Goal: Check status: Check status

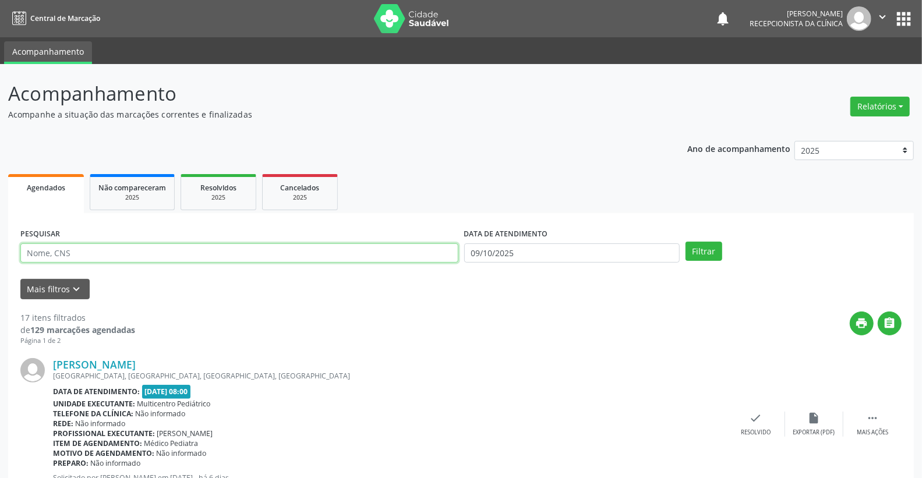
drag, startPoint x: 360, startPoint y: 253, endPoint x: 373, endPoint y: 274, distance: 24.6
click at [364, 259] on input "text" at bounding box center [239, 253] width 438 height 20
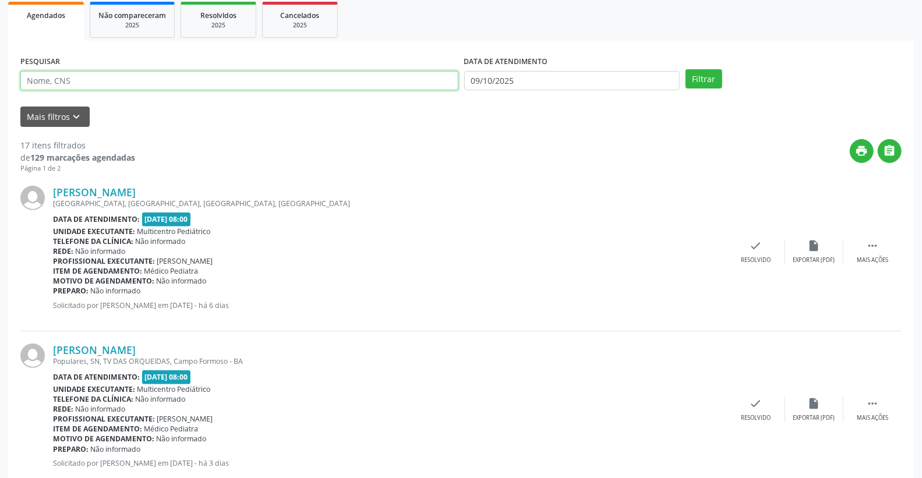
scroll to position [194, 0]
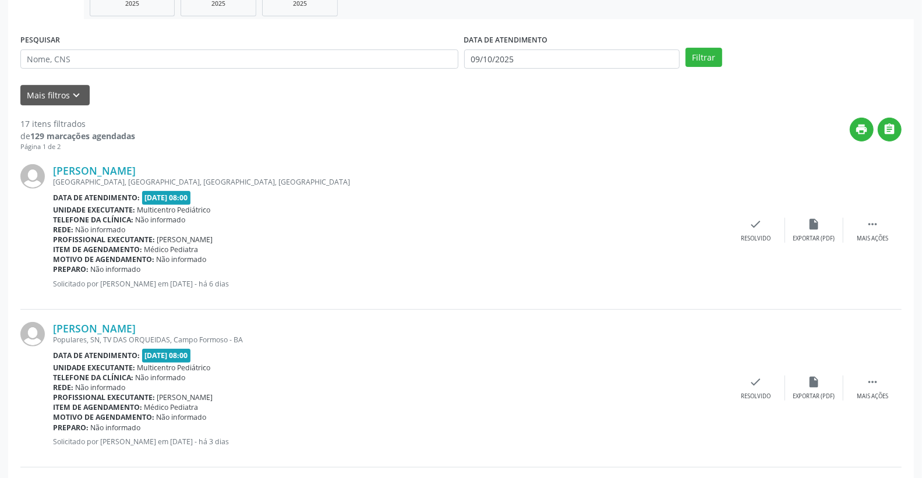
click at [568, 266] on div "Preparo: Não informado" at bounding box center [390, 269] width 674 height 10
click at [502, 68] on div "DATA DE ATENDIMENTO [DATE]" at bounding box center [572, 53] width 222 height 45
click at [510, 43] on label "DATA DE ATENDIMENTO" at bounding box center [506, 40] width 84 height 18
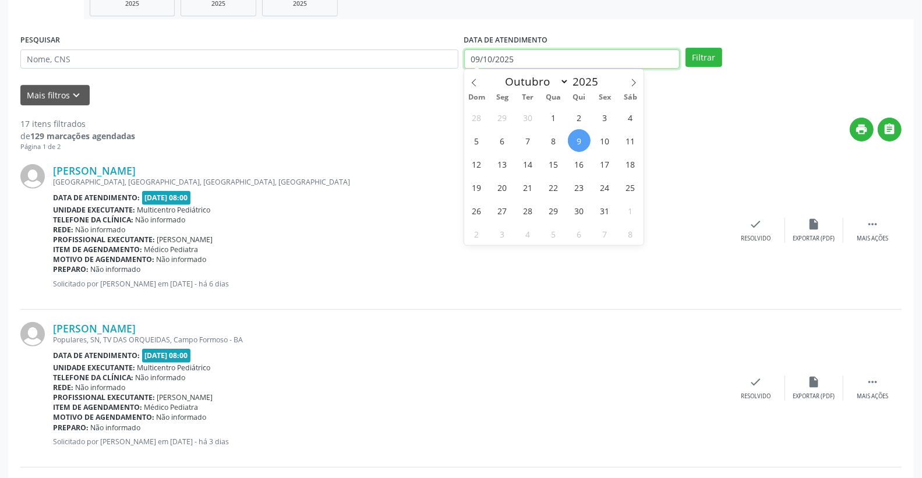
click at [529, 54] on input "09/10/2025" at bounding box center [572, 59] width 216 height 20
click at [505, 162] on span "13" at bounding box center [502, 164] width 23 height 23
type input "[DATE]"
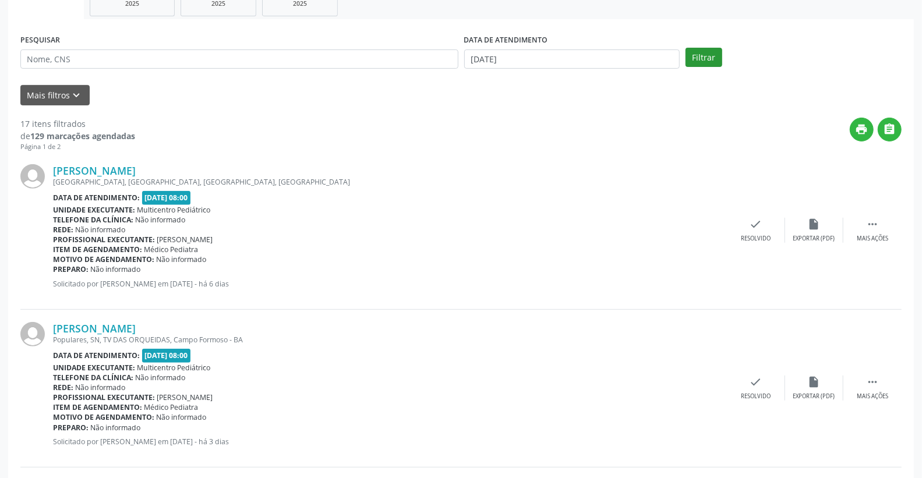
click at [717, 49] on div "PESQUISAR DATA DE ATENDIMENTO [DATE] Filtrar" at bounding box center [460, 53] width 887 height 45
click at [717, 49] on button "Filtrar" at bounding box center [703, 58] width 37 height 20
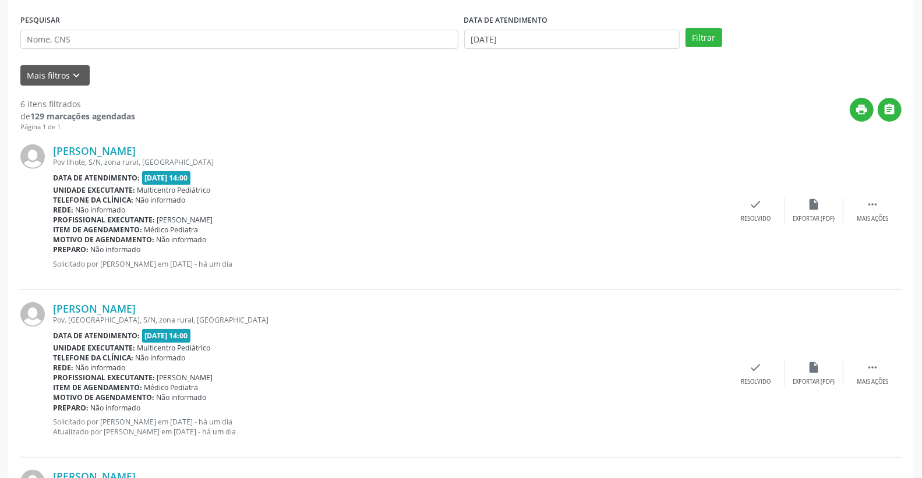
scroll to position [0, 0]
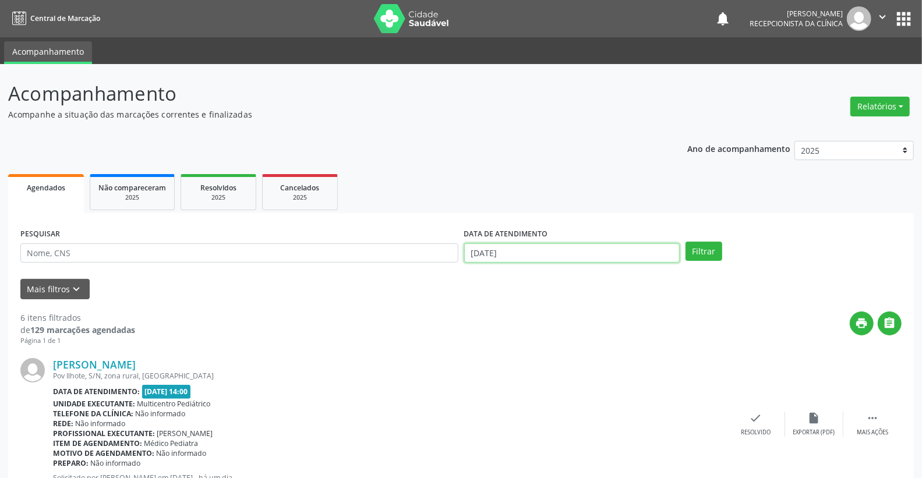
drag, startPoint x: 543, startPoint y: 254, endPoint x: 537, endPoint y: 253, distance: 6.1
click at [549, 255] on input "[DATE]" at bounding box center [572, 253] width 216 height 20
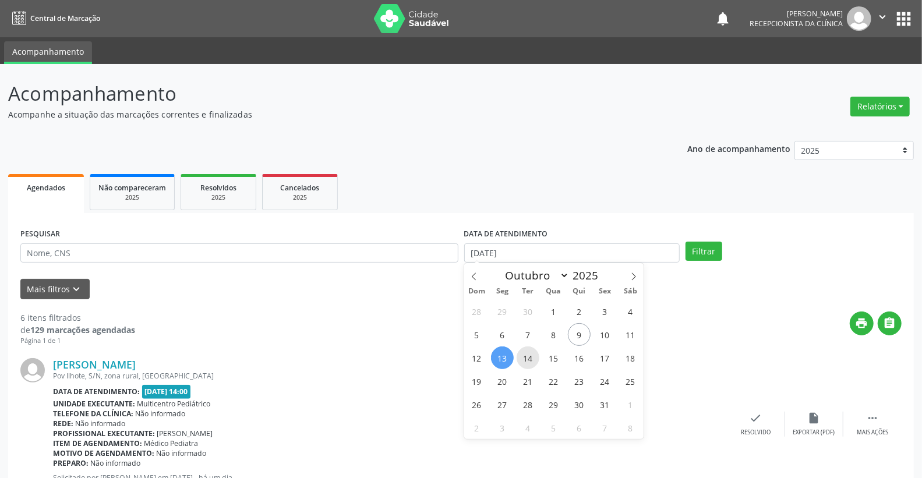
click at [526, 358] on span "14" at bounding box center [527, 357] width 23 height 23
type input "[DATE]"
click at [526, 358] on span "14" at bounding box center [527, 357] width 23 height 23
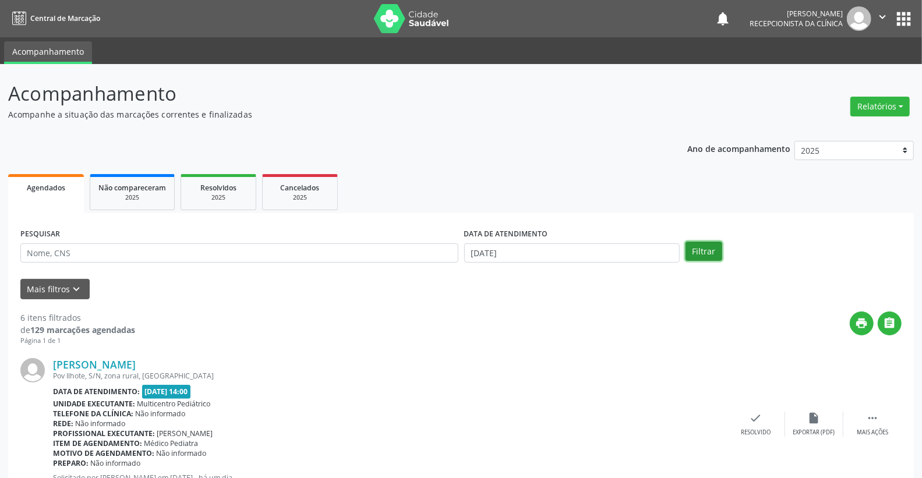
click at [706, 247] on button "Filtrar" at bounding box center [703, 252] width 37 height 20
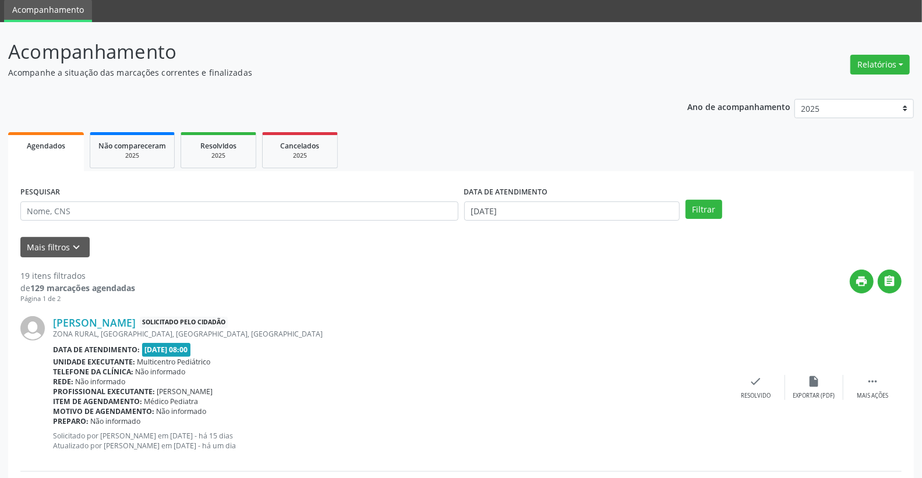
scroll to position [65, 0]
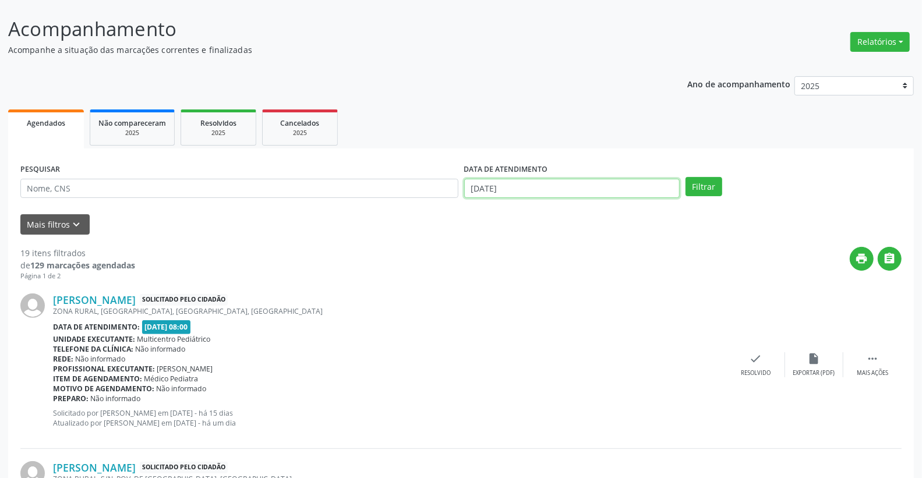
click at [508, 193] on input "[DATE]" at bounding box center [572, 189] width 216 height 20
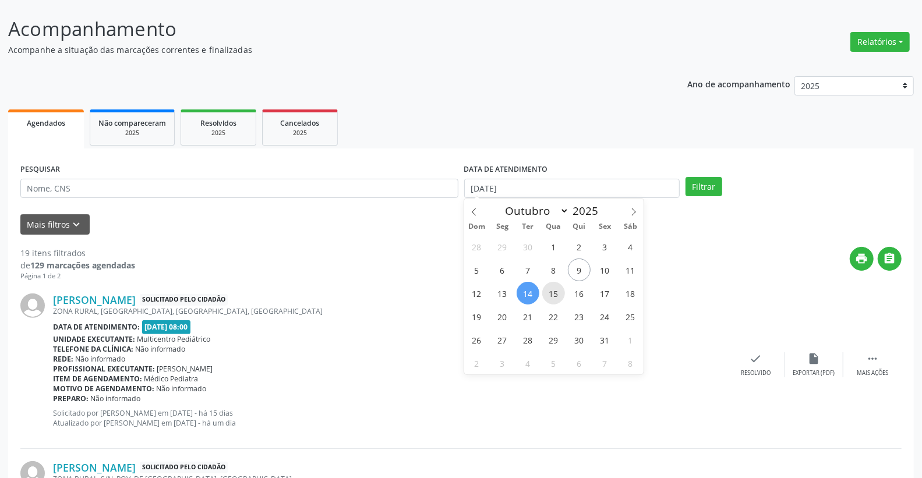
click at [555, 288] on span "15" at bounding box center [553, 293] width 23 height 23
type input "[DATE]"
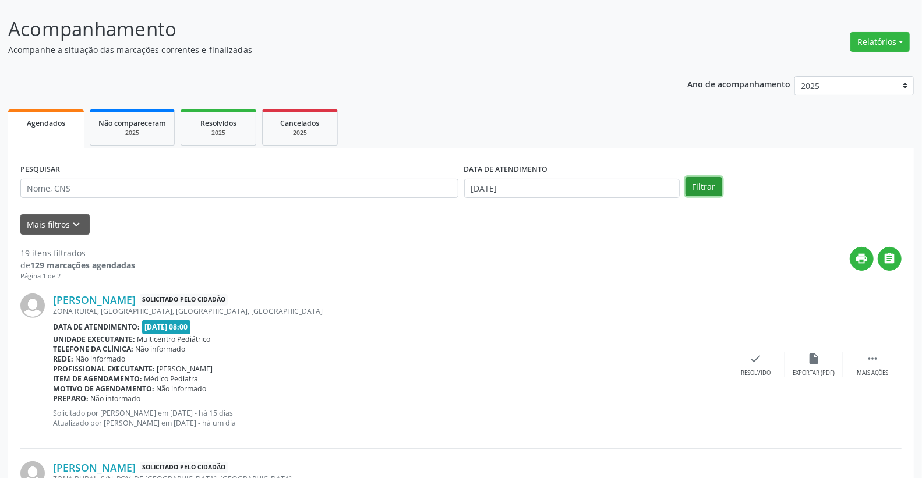
click at [698, 189] on button "Filtrar" at bounding box center [703, 187] width 37 height 20
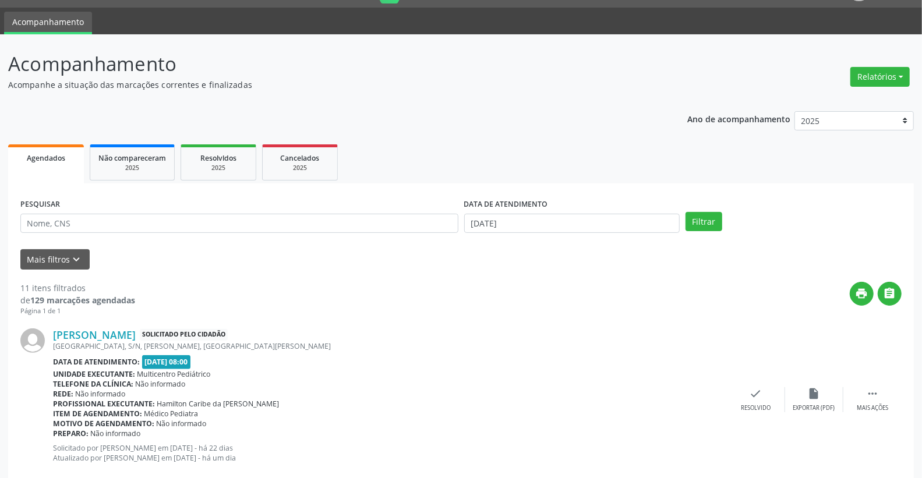
scroll to position [24, 0]
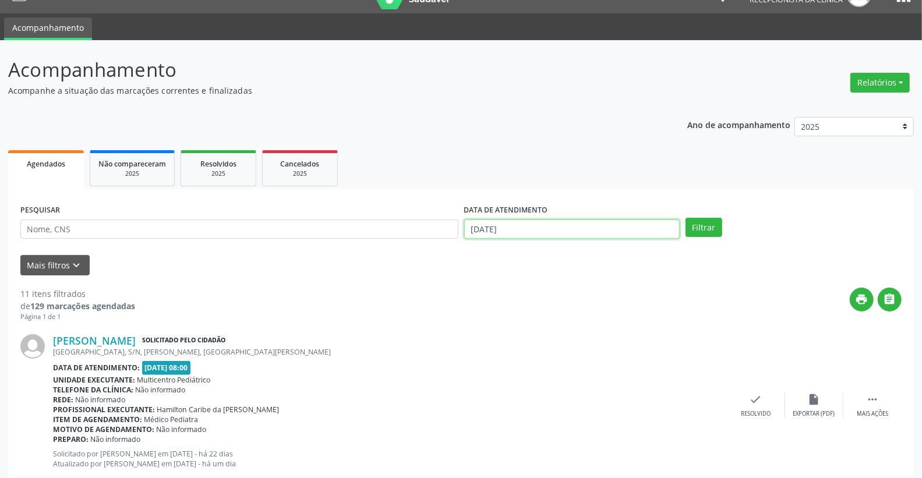
click at [540, 233] on input "[DATE]" at bounding box center [572, 230] width 216 height 20
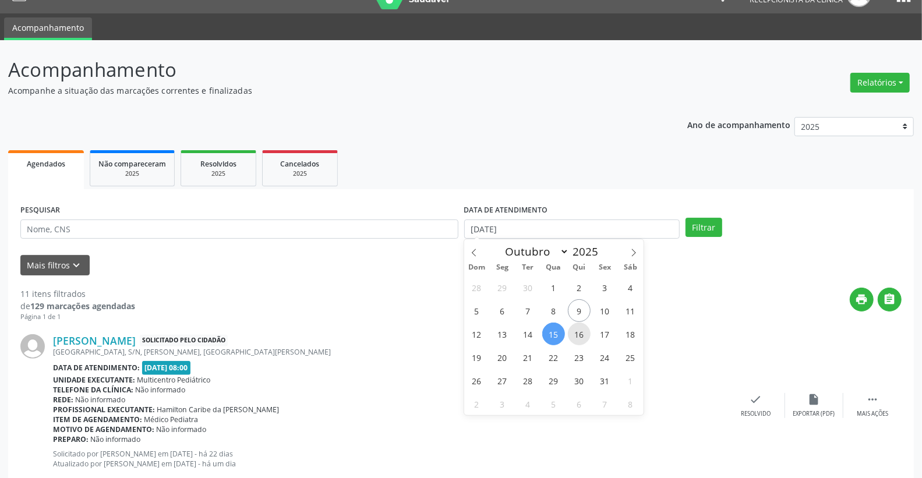
click at [575, 331] on span "16" at bounding box center [579, 334] width 23 height 23
type input "[DATE]"
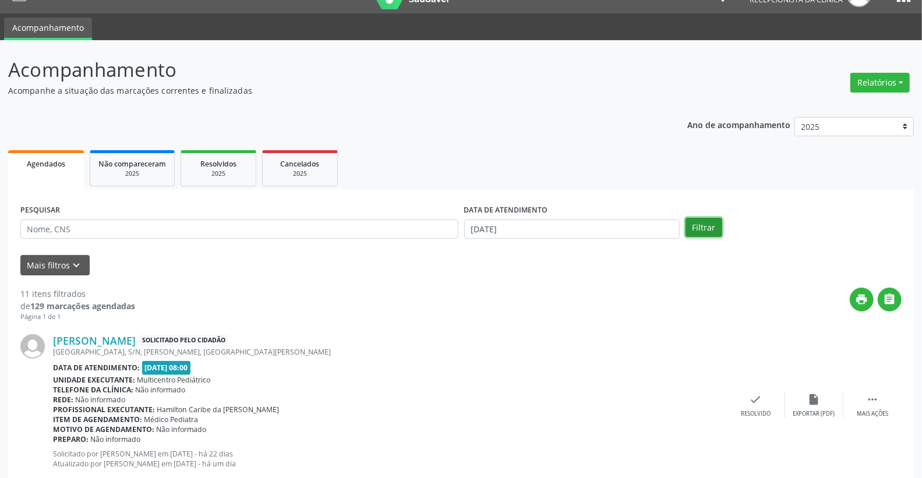
click at [698, 221] on button "Filtrar" at bounding box center [703, 228] width 37 height 20
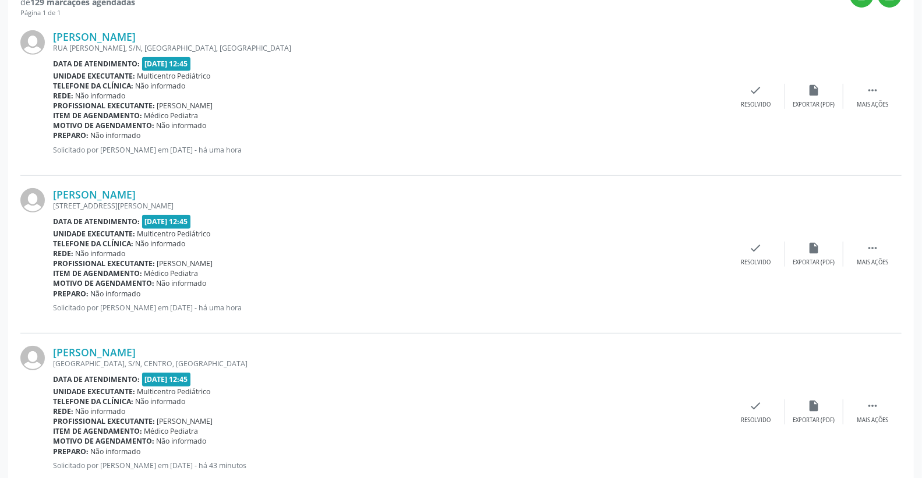
scroll to position [0, 0]
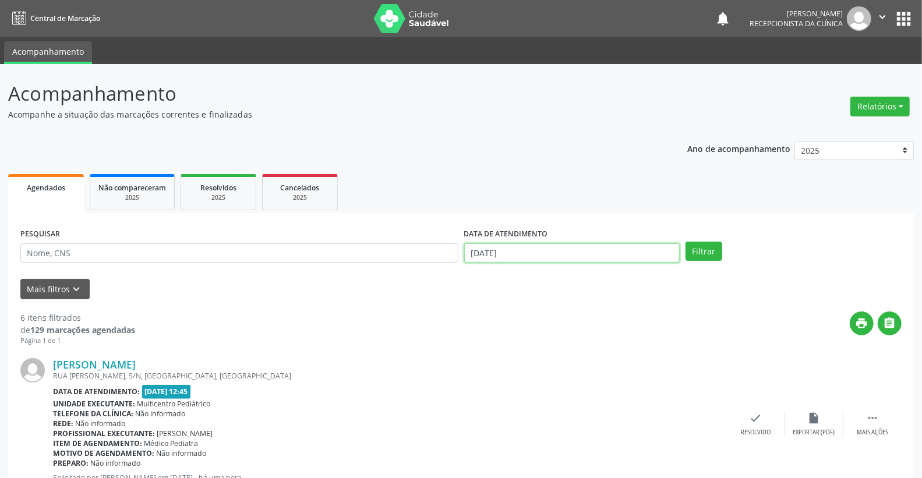
click at [548, 248] on input "[DATE]" at bounding box center [572, 253] width 216 height 20
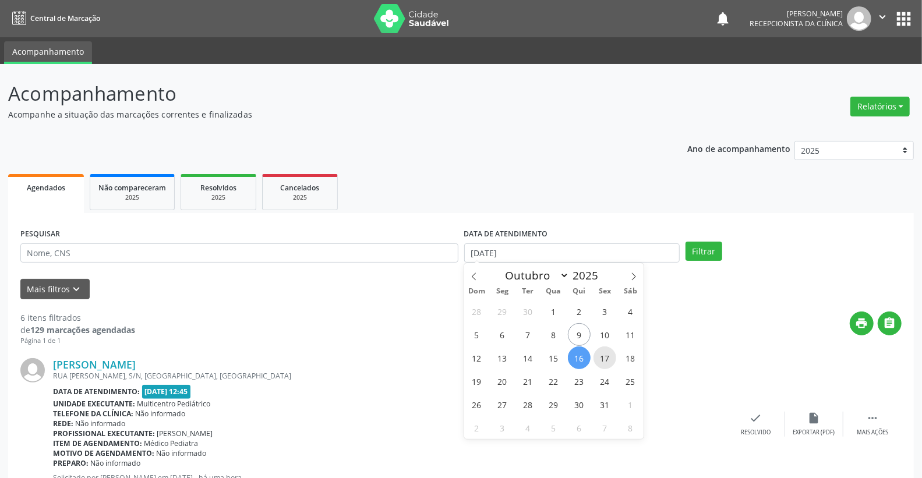
click at [597, 360] on span "17" at bounding box center [604, 357] width 23 height 23
type input "[DATE]"
select select "9"
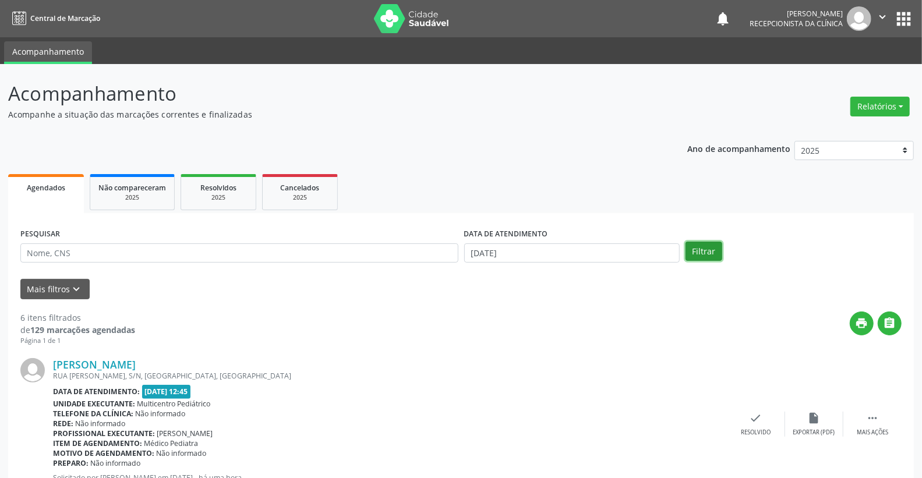
click at [700, 252] on button "Filtrar" at bounding box center [703, 252] width 37 height 20
click at [546, 254] on input "[DATE]" at bounding box center [572, 253] width 216 height 20
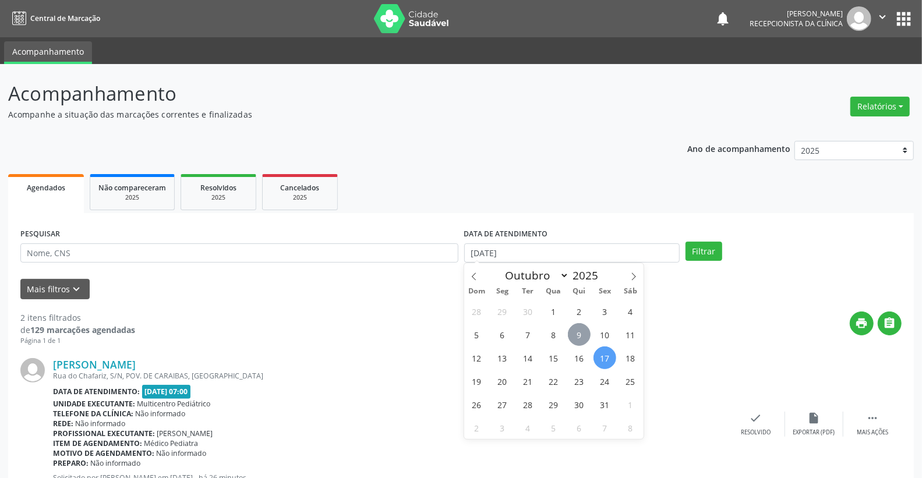
click at [574, 338] on span "9" at bounding box center [579, 334] width 23 height 23
type input "09/10/2025"
click at [574, 338] on span "9" at bounding box center [579, 334] width 23 height 23
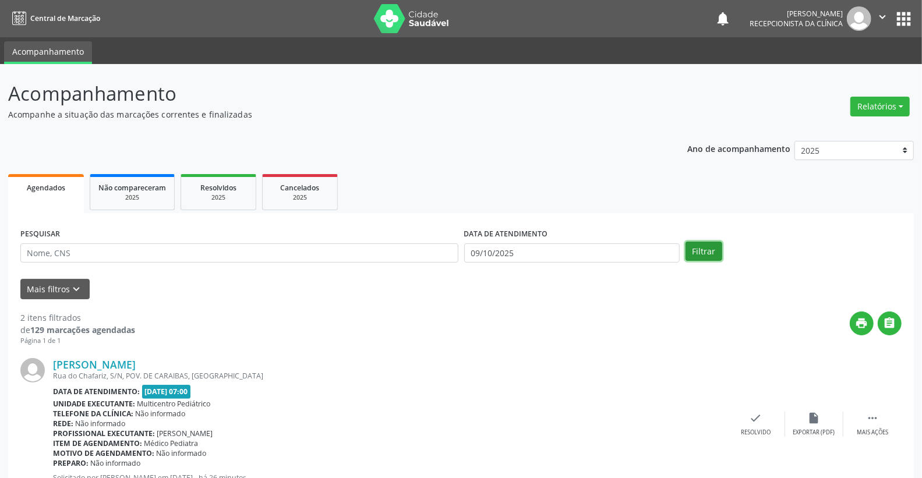
click at [712, 252] on button "Filtrar" at bounding box center [703, 252] width 37 height 20
